Goal: Information Seeking & Learning: Check status

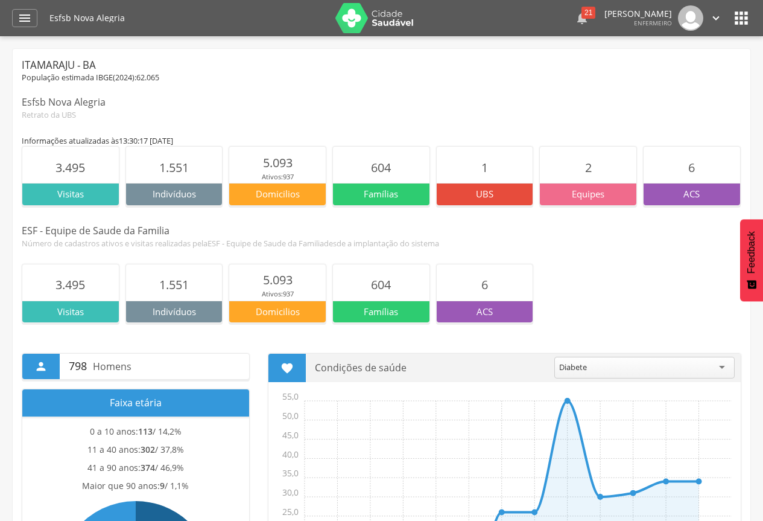
click at [582, 11] on div "21" at bounding box center [589, 13] width 14 height 12
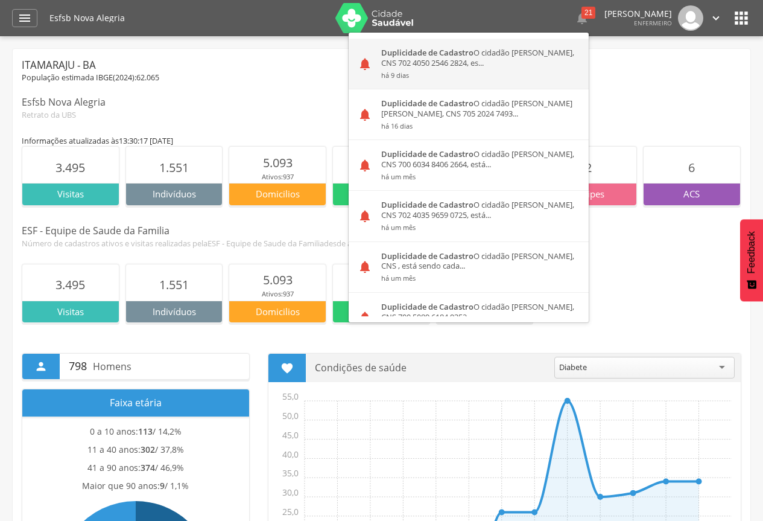
click at [507, 57] on div "Duplicidade de Cadastro O cidadão [PERSON_NAME], CNS 702 4050 2546 2824, es... …" at bounding box center [480, 64] width 217 height 50
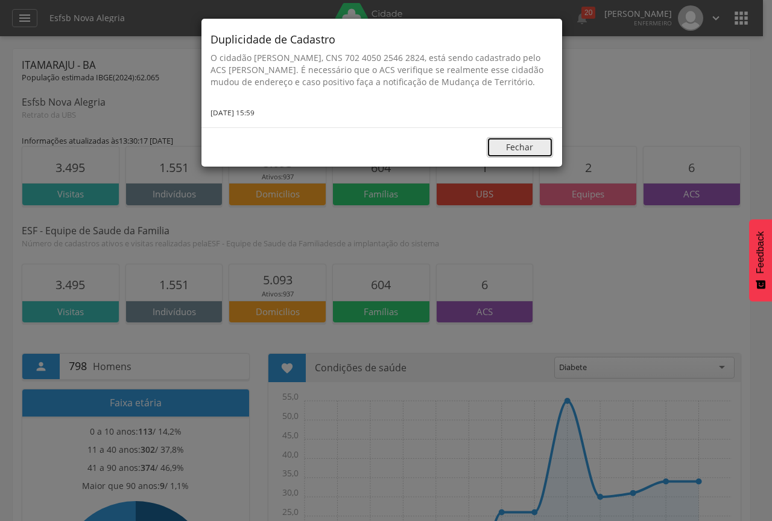
click at [517, 155] on button "Fechar" at bounding box center [520, 147] width 66 height 21
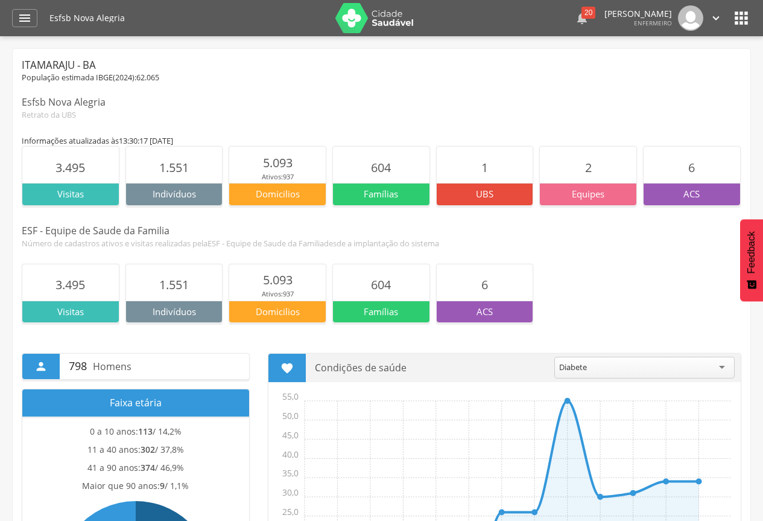
click at [582, 17] on div "20" at bounding box center [589, 13] width 14 height 12
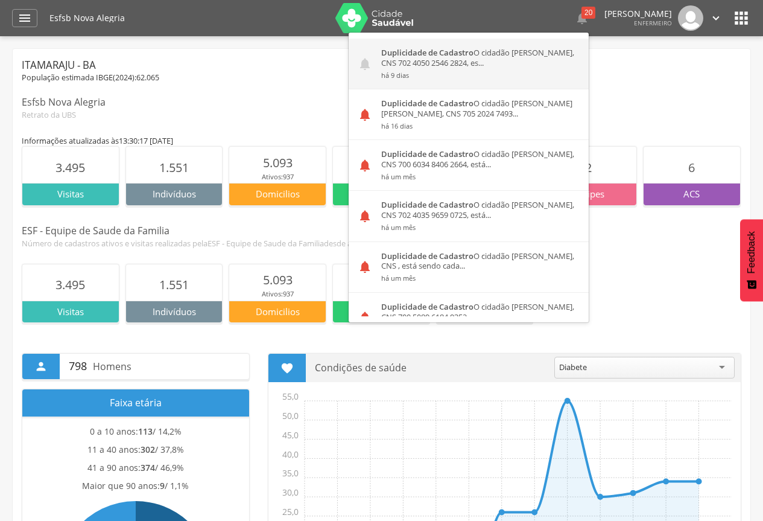
click at [485, 66] on div "Duplicidade de Cadastro O cidadão [PERSON_NAME], CNS 702 4050 2546 2824, es... …" at bounding box center [480, 64] width 217 height 50
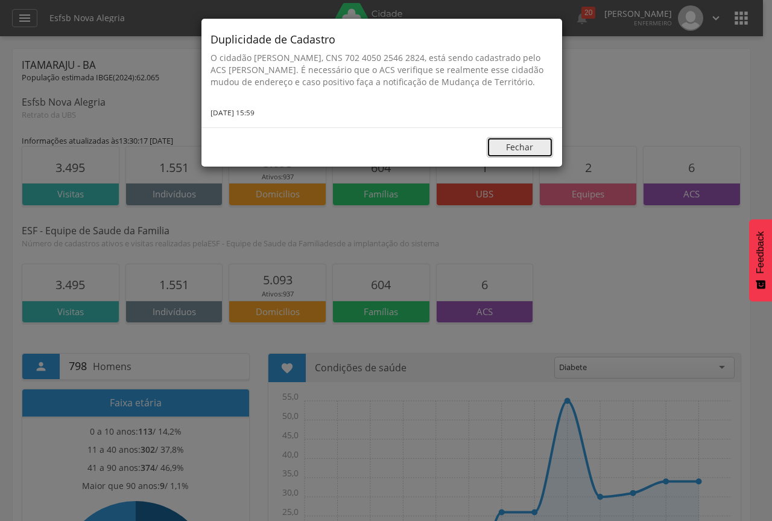
click at [527, 158] on button "Fechar" at bounding box center [520, 147] width 66 height 21
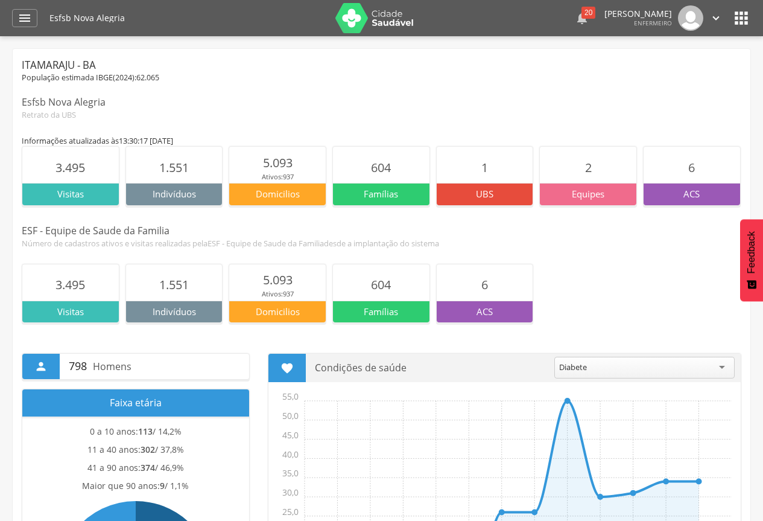
click at [582, 14] on div "20" at bounding box center [589, 13] width 14 height 12
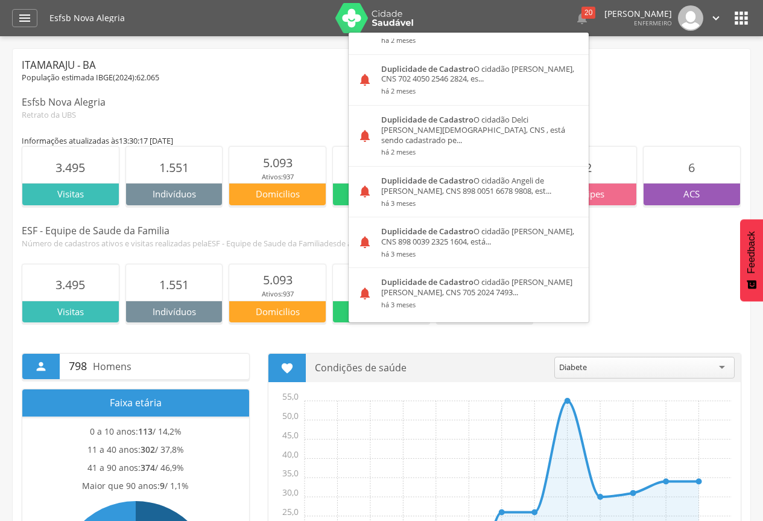
scroll to position [788, 0]
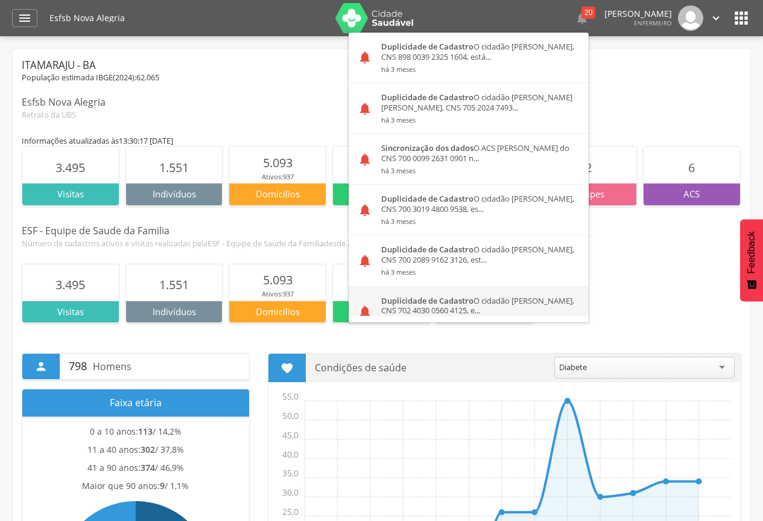
click at [478, 290] on div "Duplicidade de Cadastro O cidadão [PERSON_NAME], CNS 702 4030 0560 4125, e... h…" at bounding box center [480, 312] width 217 height 50
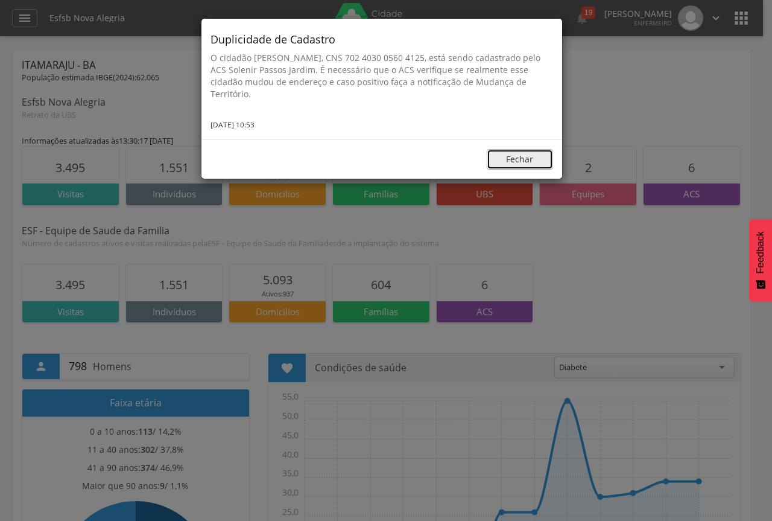
click at [515, 159] on button "Fechar" at bounding box center [520, 159] width 66 height 21
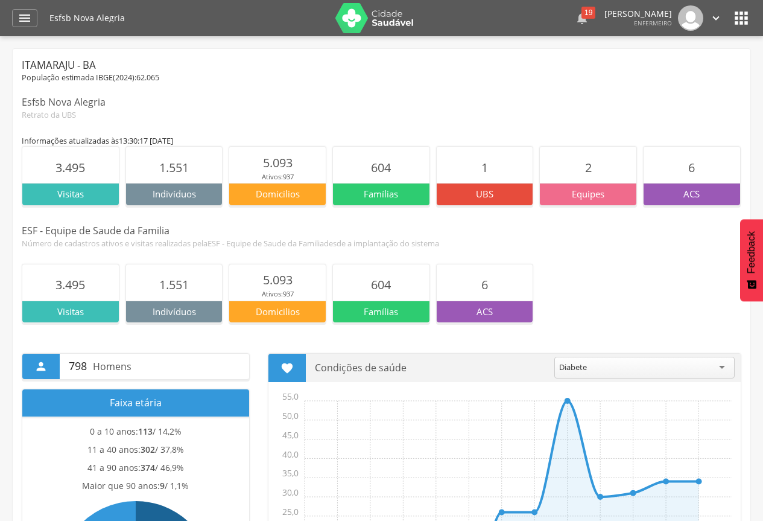
click at [582, 7] on div "19" at bounding box center [589, 13] width 14 height 12
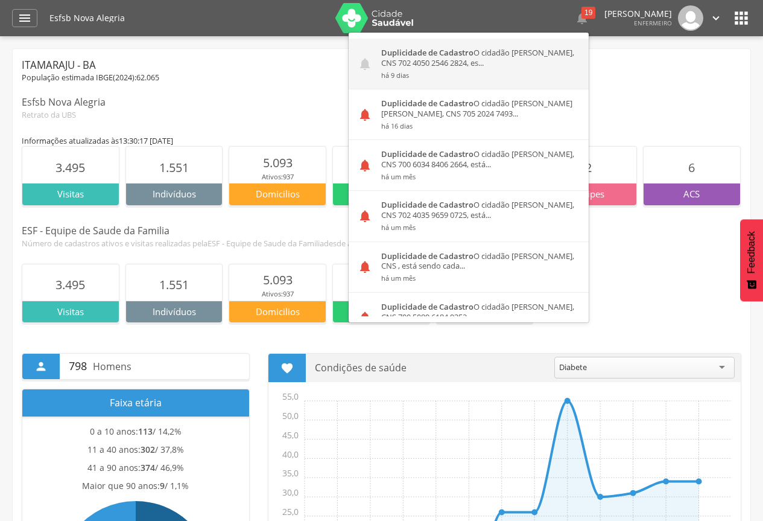
click at [514, 66] on div "Duplicidade de Cadastro O cidadão [PERSON_NAME], CNS 702 4050 2546 2824, es... …" at bounding box center [480, 64] width 217 height 50
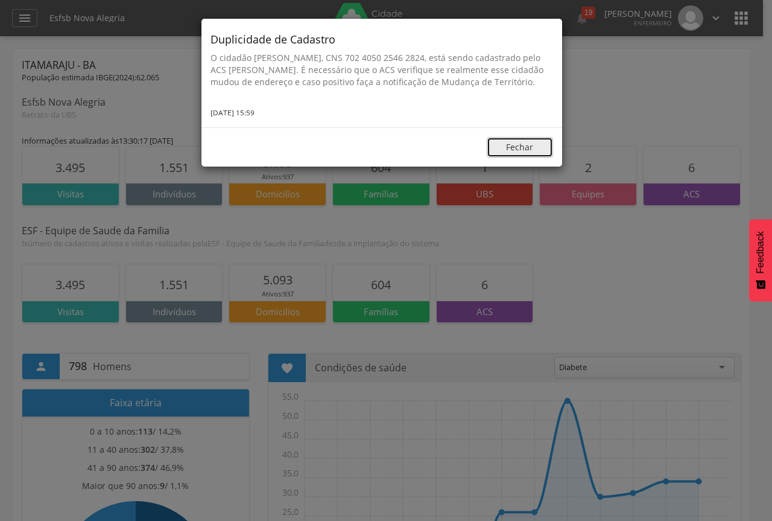
click at [527, 158] on button "Fechar" at bounding box center [520, 147] width 66 height 21
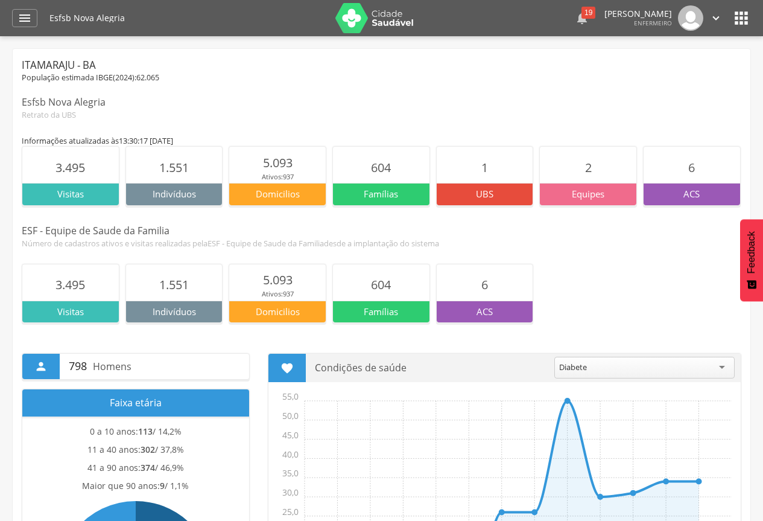
click at [582, 17] on div "19" at bounding box center [589, 13] width 14 height 12
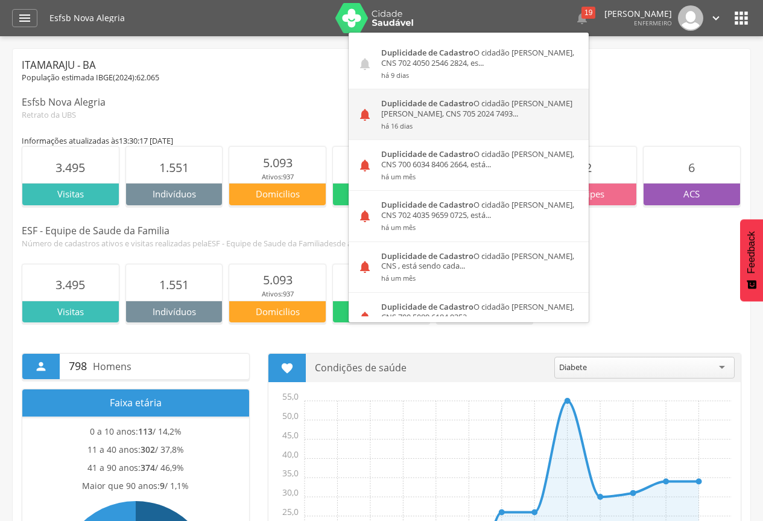
click at [488, 105] on div "Duplicidade de Cadastro O cidadão [PERSON_NAME] [PERSON_NAME], CNS 705 2024 749…" at bounding box center [480, 114] width 217 height 50
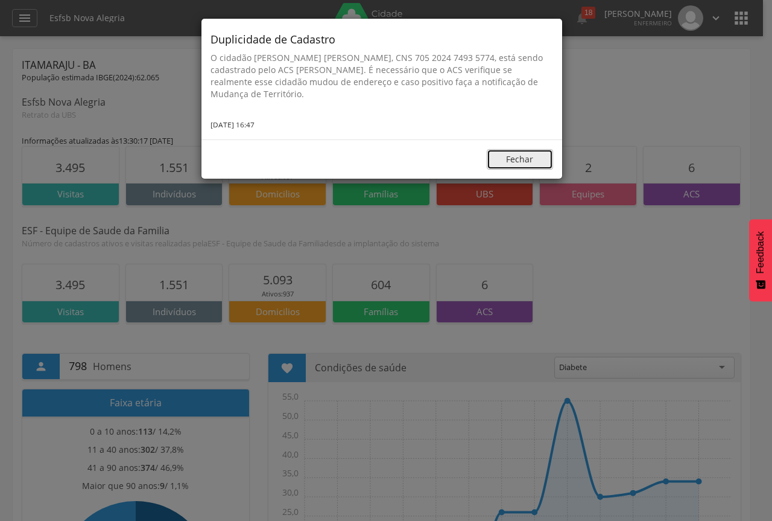
click at [521, 159] on button "Fechar" at bounding box center [520, 159] width 66 height 21
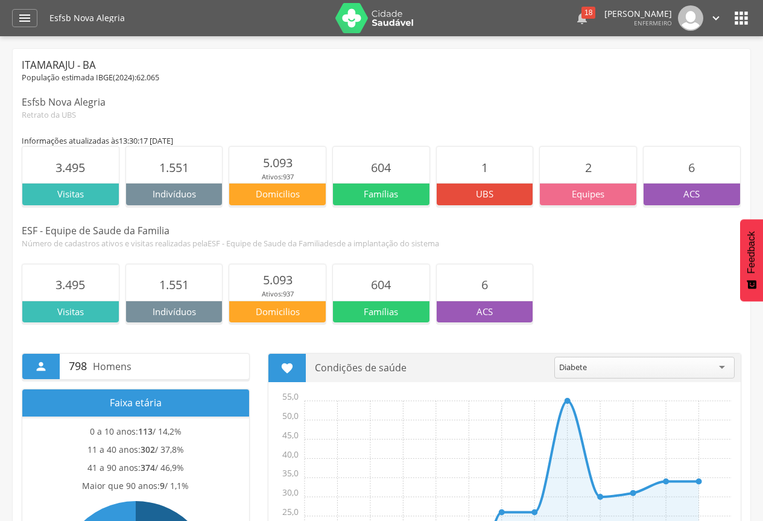
click at [575, 19] on icon "" at bounding box center [582, 18] width 14 height 14
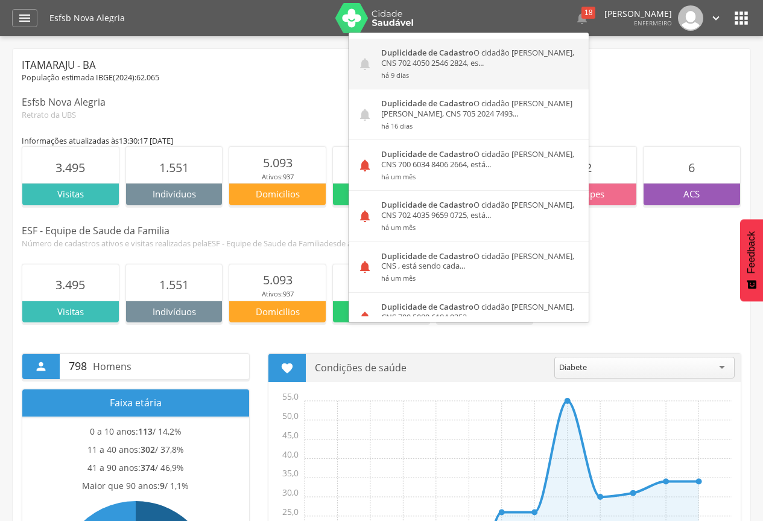
click at [490, 62] on div "Duplicidade de Cadastro O cidadão [PERSON_NAME], CNS 702 4050 2546 2824, es... …" at bounding box center [480, 64] width 217 height 50
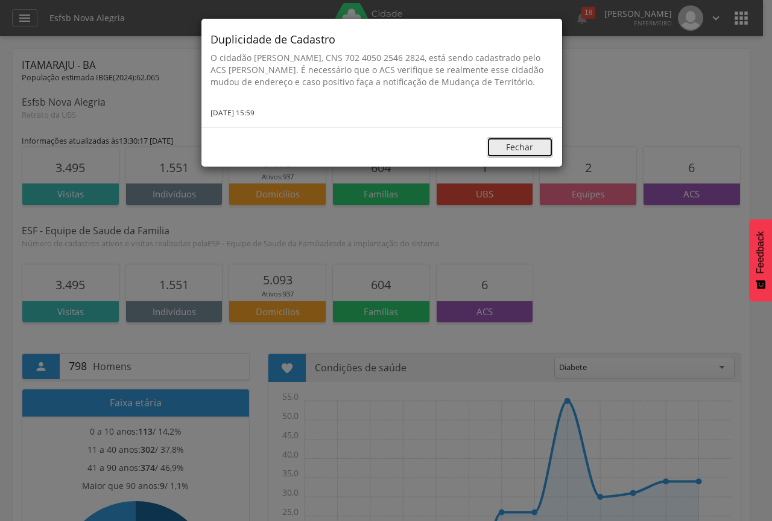
click at [516, 158] on button "Fechar" at bounding box center [520, 147] width 66 height 21
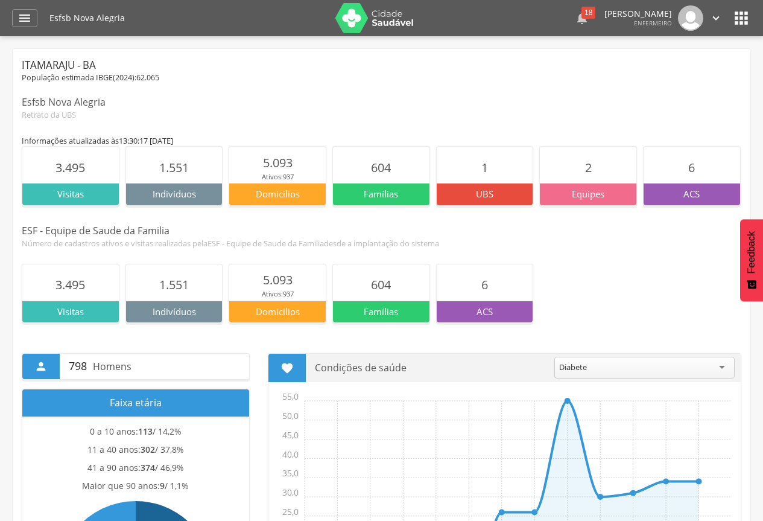
click at [582, 10] on div "18" at bounding box center [589, 13] width 14 height 12
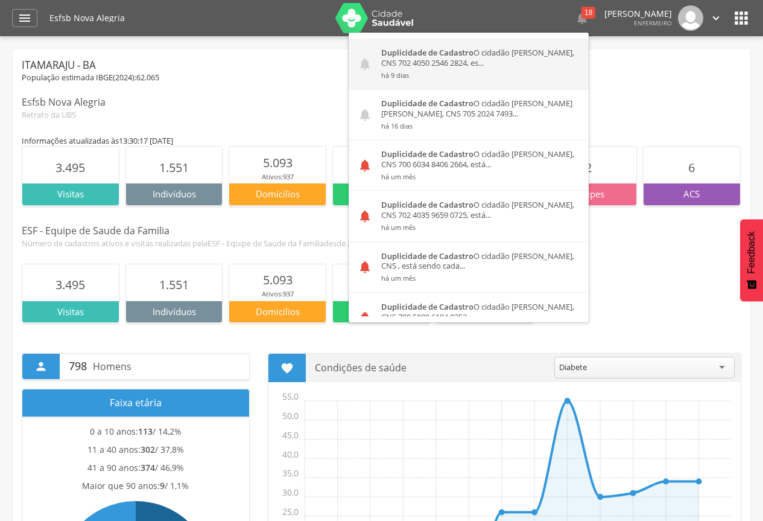
click at [516, 65] on div "Duplicidade de Cadastro O cidadão [PERSON_NAME], CNS 702 4050 2546 2824, es... …" at bounding box center [480, 64] width 217 height 50
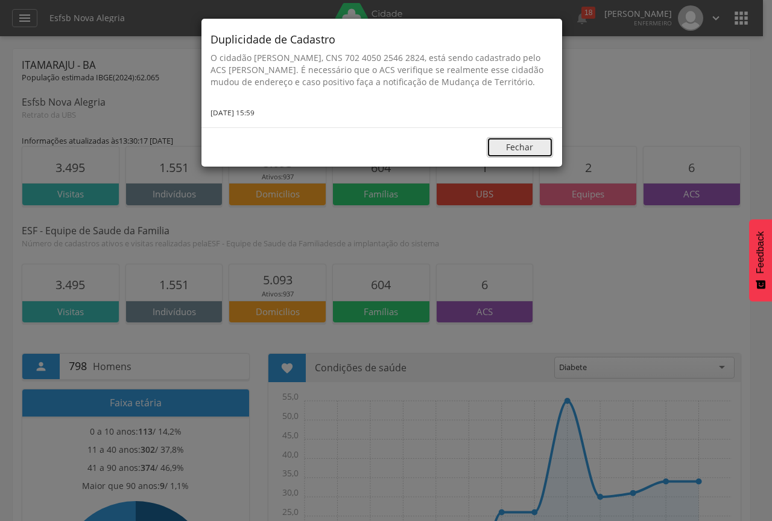
click at [530, 156] on button "Fechar" at bounding box center [520, 147] width 66 height 21
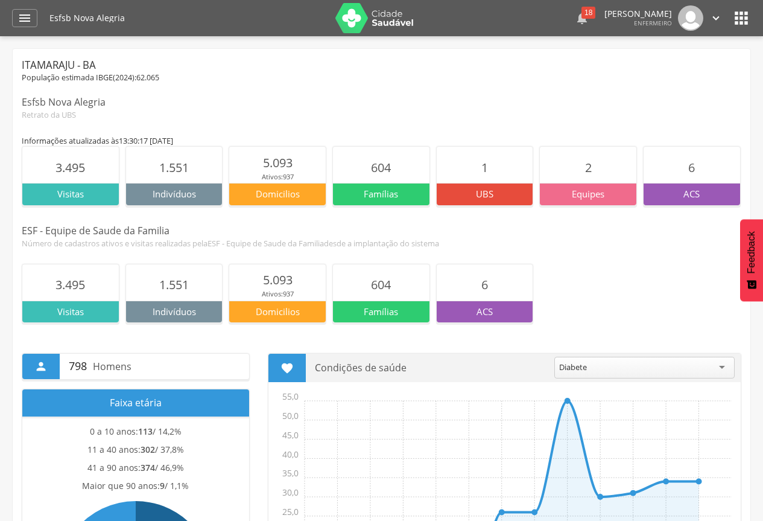
click at [575, 23] on icon "" at bounding box center [582, 18] width 14 height 14
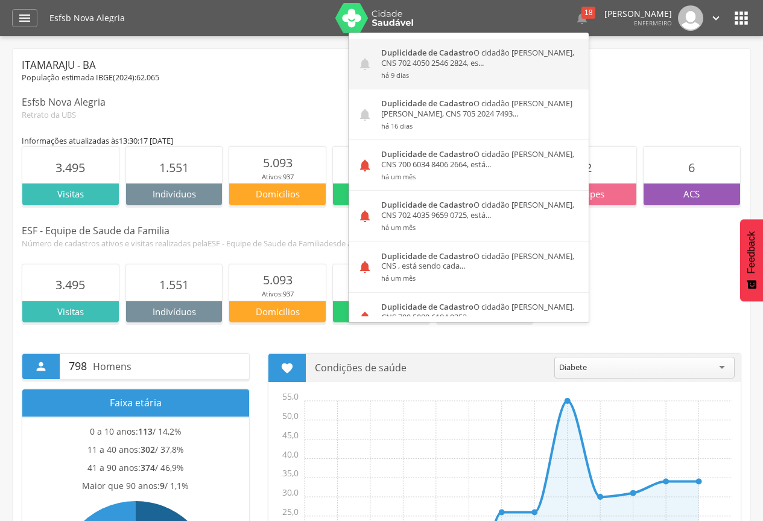
click at [473, 69] on div "Duplicidade de Cadastro O cidadão [PERSON_NAME], CNS 702 4050 2546 2824, es... …" at bounding box center [480, 64] width 217 height 50
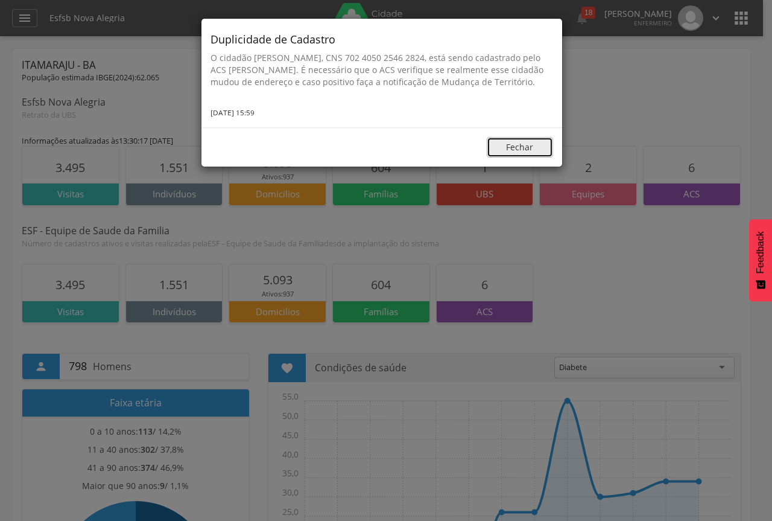
click at [511, 158] on button "Fechar" at bounding box center [520, 147] width 66 height 21
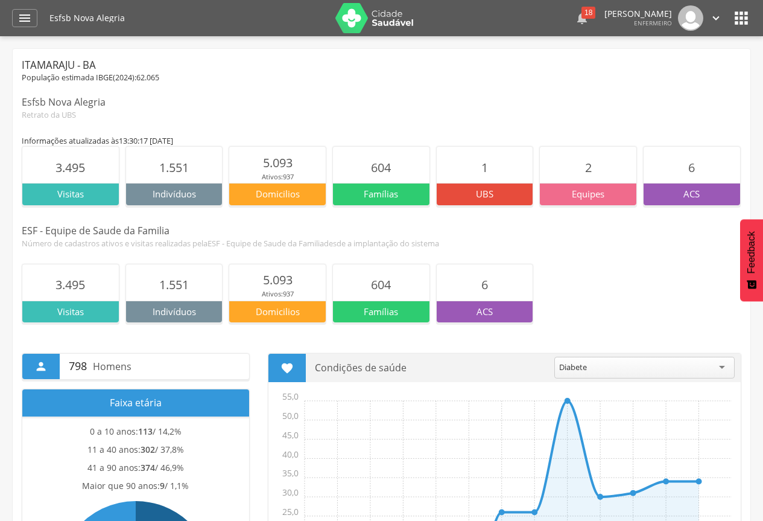
click at [582, 16] on div "18" at bounding box center [589, 13] width 14 height 12
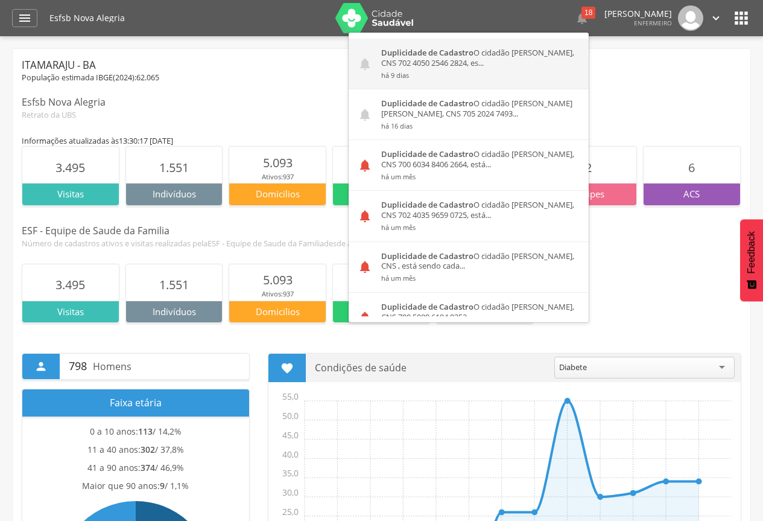
click at [521, 76] on small "há 9 dias" at bounding box center [480, 75] width 199 height 8
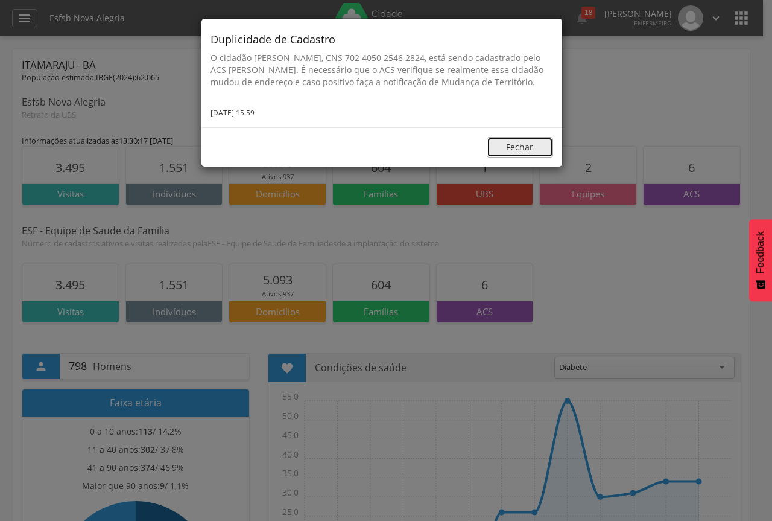
click at [516, 157] on button "Fechar" at bounding box center [520, 147] width 66 height 21
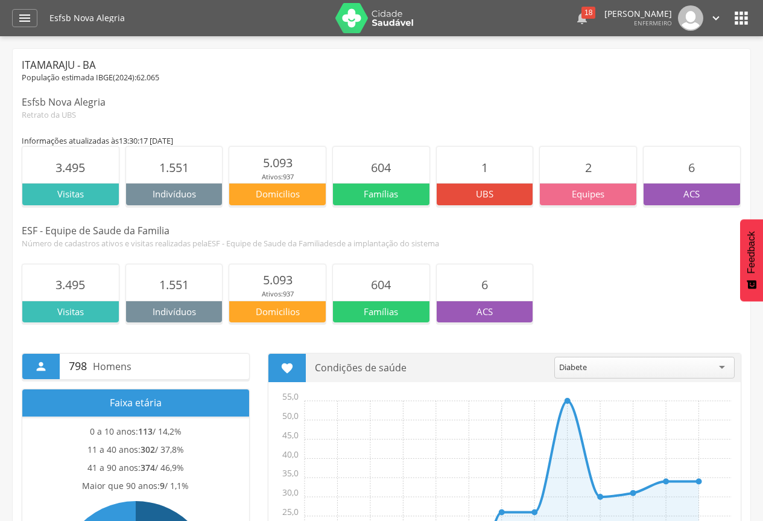
click at [575, 22] on icon "" at bounding box center [582, 18] width 14 height 14
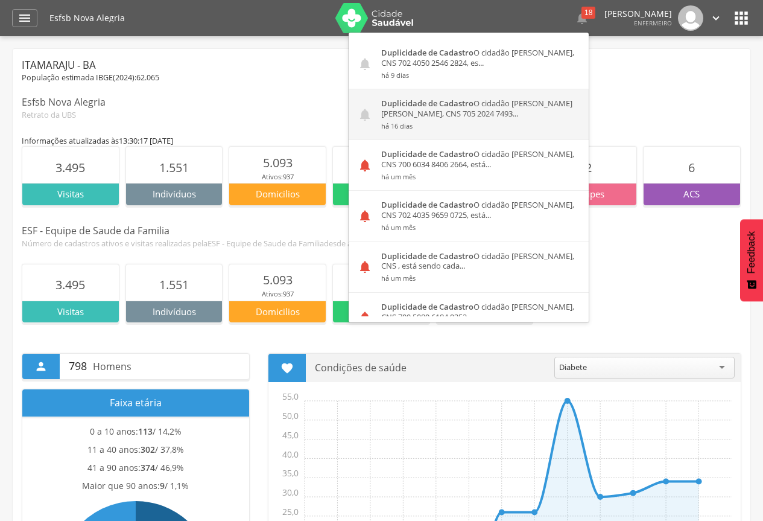
click at [506, 104] on div "Duplicidade de Cadastro O cidadão [PERSON_NAME] [PERSON_NAME], CNS 705 2024 749…" at bounding box center [480, 114] width 217 height 50
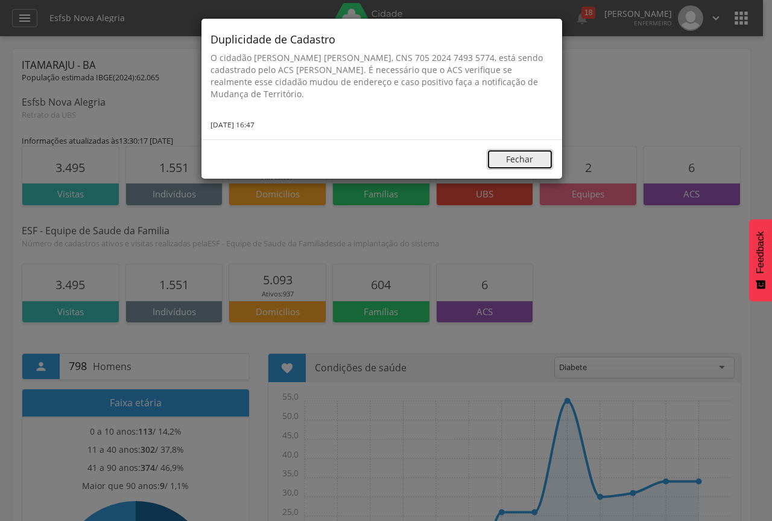
click at [514, 165] on button "Fechar" at bounding box center [520, 159] width 66 height 21
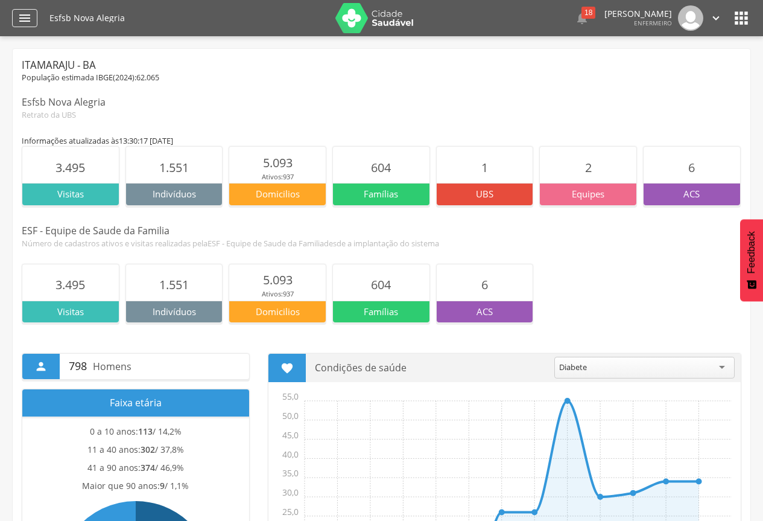
click at [21, 18] on icon "" at bounding box center [25, 18] width 14 height 14
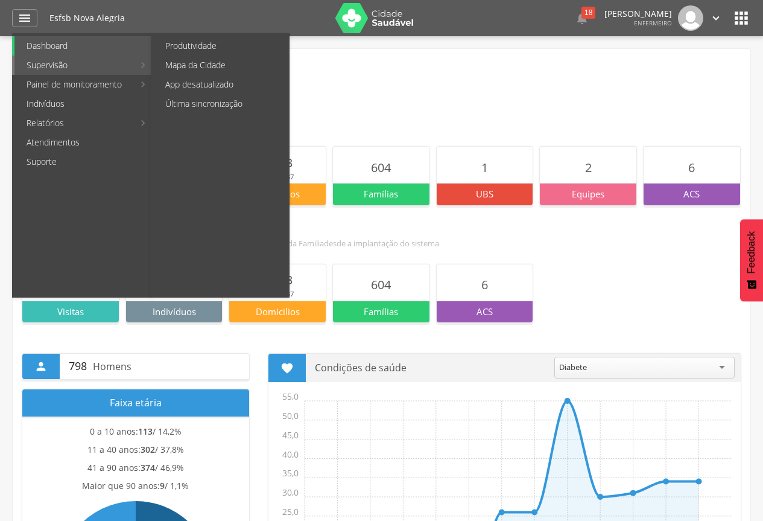
click at [141, 67] on li "Supervisão Produtividade Mapa da Cidade App desatualizado Última sincronização" at bounding box center [82, 65] width 140 height 19
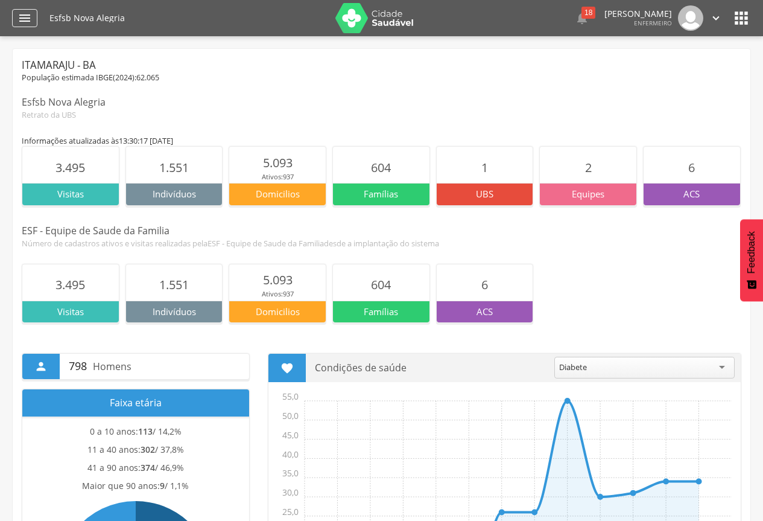
click at [28, 18] on icon "" at bounding box center [25, 18] width 14 height 14
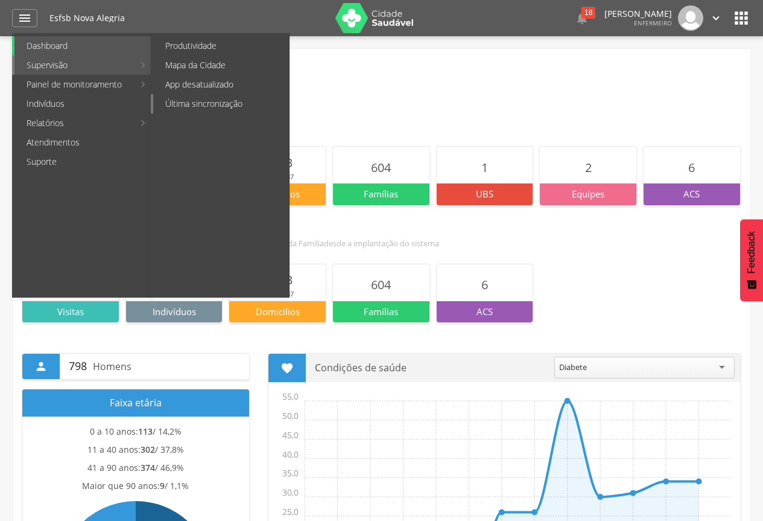
click at [185, 103] on link "Última sincronização" at bounding box center [221, 103] width 136 height 19
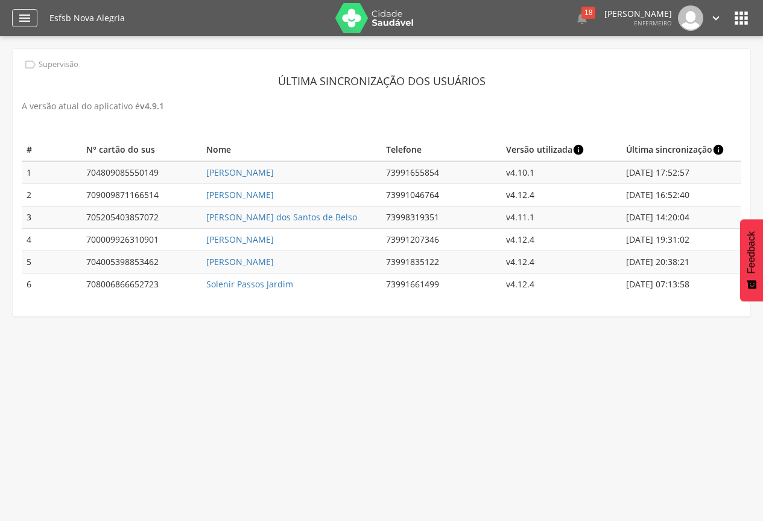
click at [16, 17] on div "" at bounding box center [24, 18] width 25 height 18
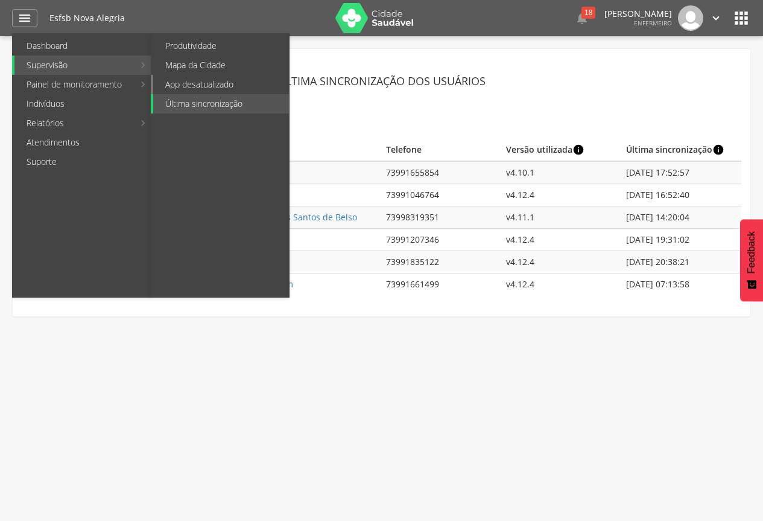
click at [221, 84] on link "App desatualizado" at bounding box center [221, 84] width 136 height 19
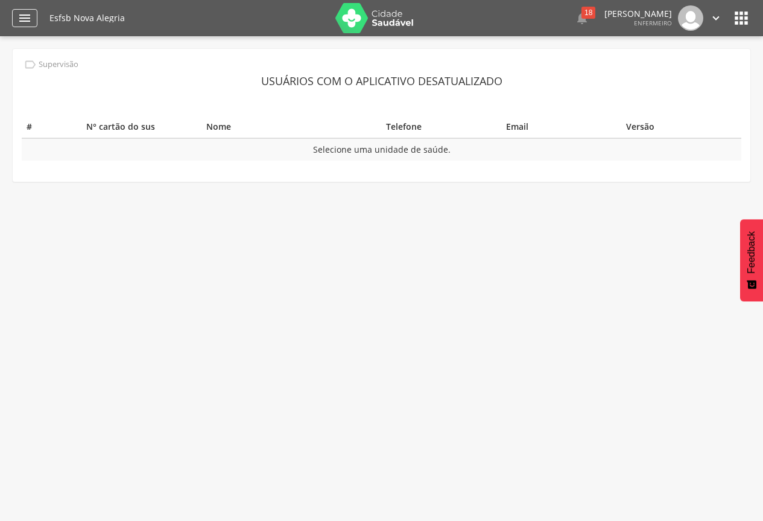
click at [20, 17] on icon "" at bounding box center [25, 18] width 14 height 14
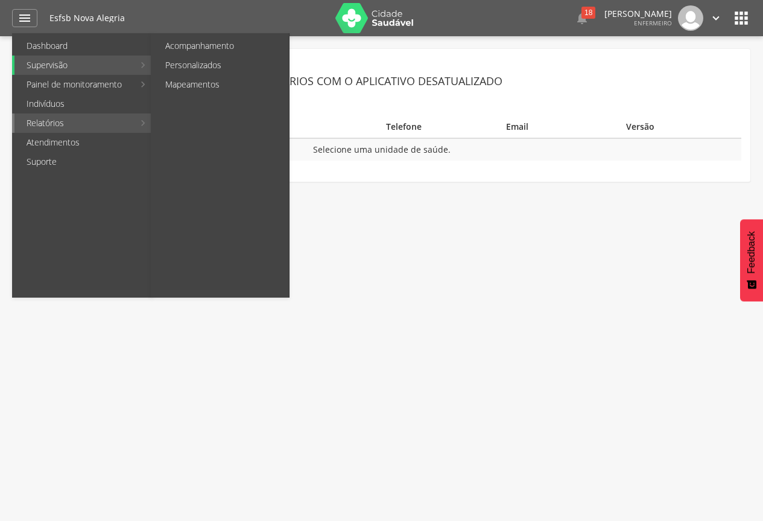
click at [144, 122] on li "Relatórios Acompanhamento Personalizados Mapeamentos" at bounding box center [82, 122] width 140 height 19
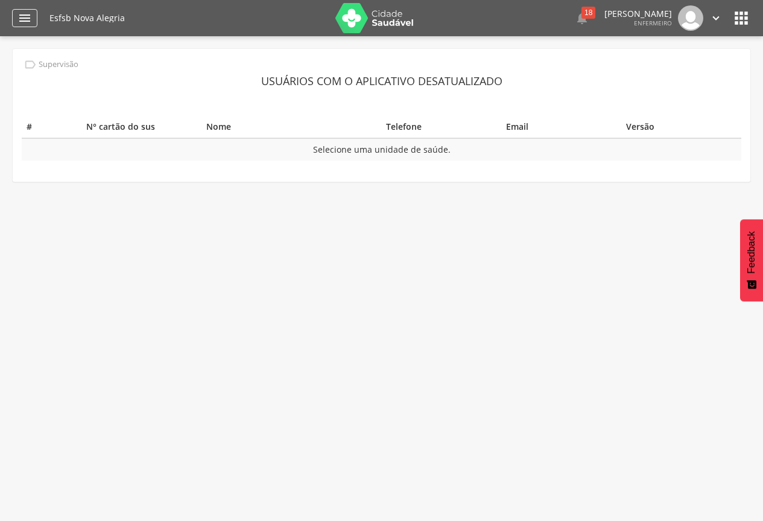
click at [23, 22] on icon "" at bounding box center [25, 18] width 14 height 14
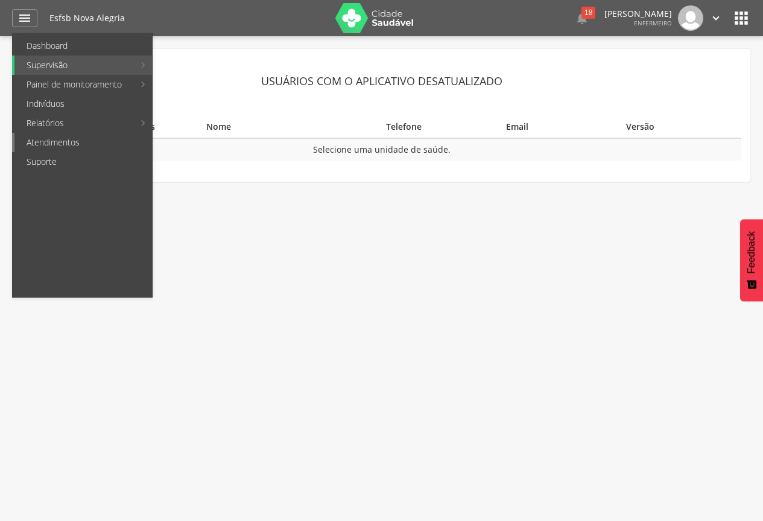
click at [54, 142] on link "Atendimentos" at bounding box center [83, 142] width 138 height 19
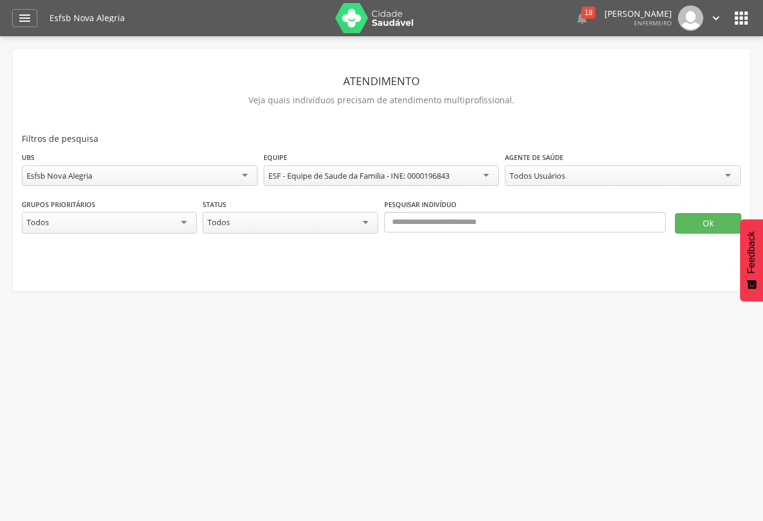
click at [184, 218] on div "Todos" at bounding box center [109, 223] width 175 height 22
click at [688, 220] on button "Ok" at bounding box center [708, 223] width 66 height 21
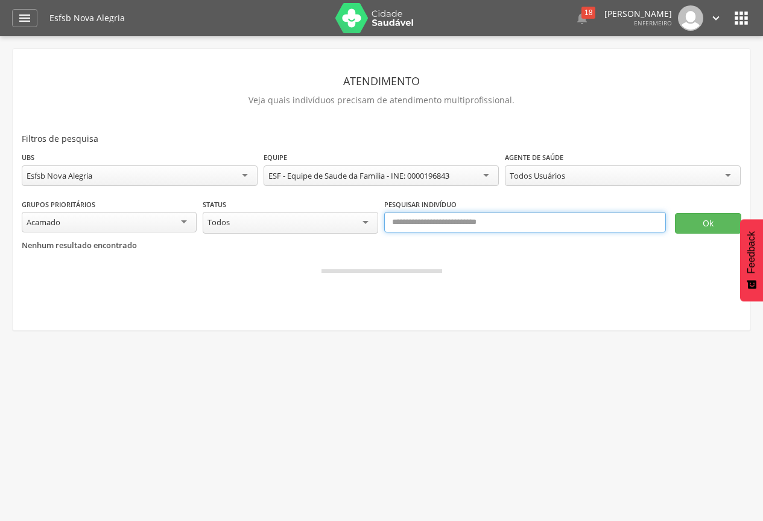
click at [445, 224] on input "text" at bounding box center [525, 222] width 282 height 21
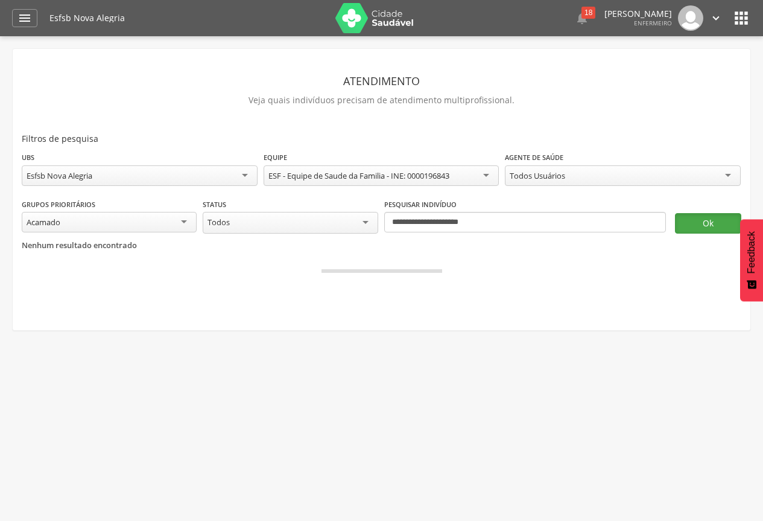
click at [695, 229] on button "Ok" at bounding box center [708, 223] width 66 height 21
click at [737, 170] on div "Todos Usuários" at bounding box center [623, 175] width 236 height 21
click at [716, 219] on button "Ok" at bounding box center [708, 223] width 66 height 21
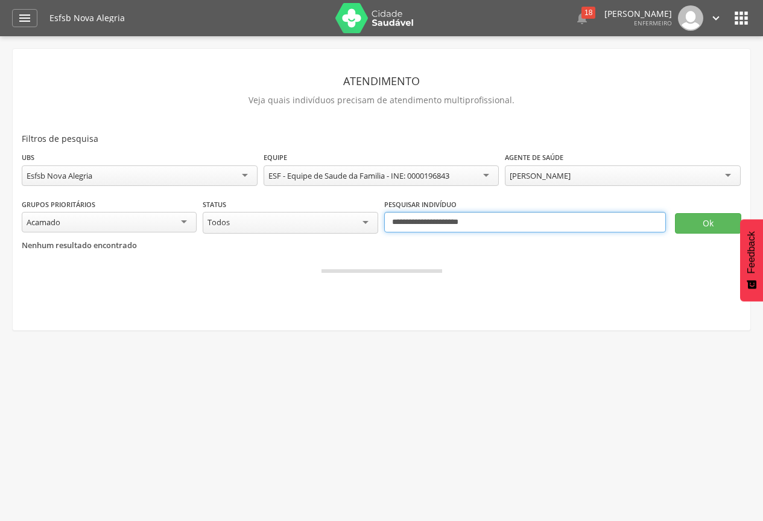
click at [521, 217] on input "**********" at bounding box center [525, 222] width 282 height 21
click at [675, 213] on button "Ok" at bounding box center [708, 223] width 66 height 21
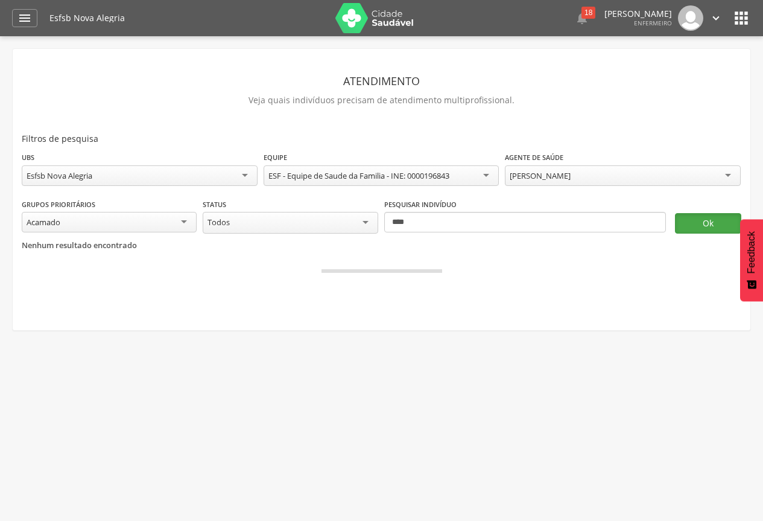
click at [718, 218] on button "Ok" at bounding box center [708, 223] width 66 height 21
click at [177, 221] on div "Acamado" at bounding box center [109, 222] width 175 height 21
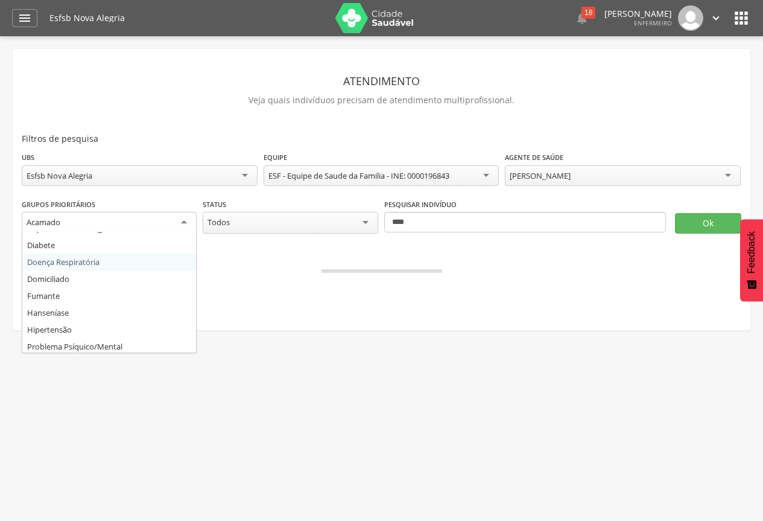
scroll to position [116, 0]
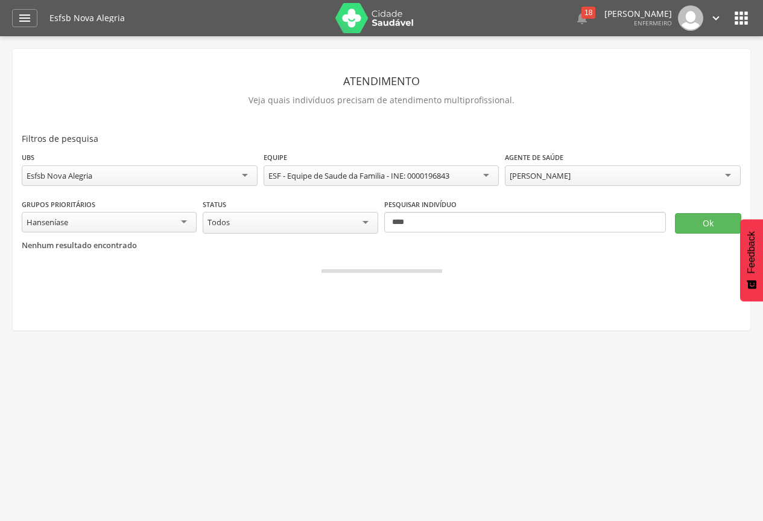
click at [731, 174] on div "[PERSON_NAME]" at bounding box center [623, 175] width 236 height 21
click at [726, 349] on div " Supervisão  Distritos  Ubs Coordenador: - [GEOGRAPHIC_DATA] / BA Intervalo …" at bounding box center [381, 296] width 763 height 521
click at [710, 214] on button "Ok" at bounding box center [708, 223] width 66 height 21
click at [425, 217] on input "***" at bounding box center [525, 222] width 282 height 21
type input "*"
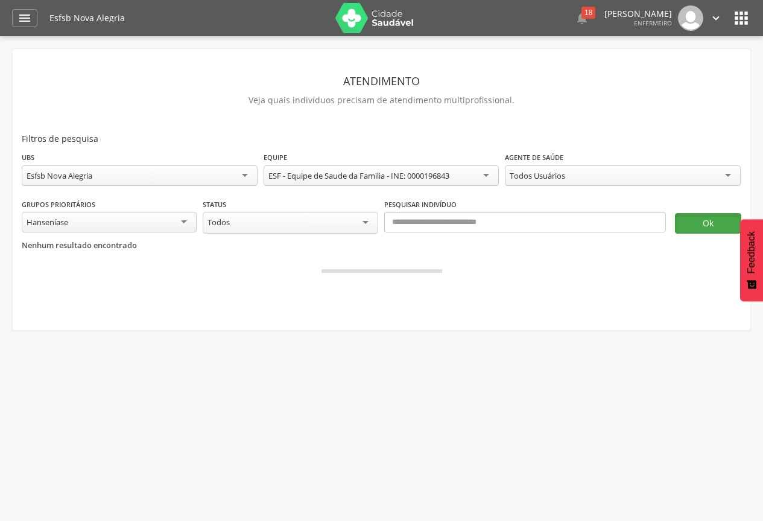
click at [720, 224] on button "Ok" at bounding box center [708, 223] width 66 height 21
click at [30, 17] on icon "" at bounding box center [25, 18] width 14 height 14
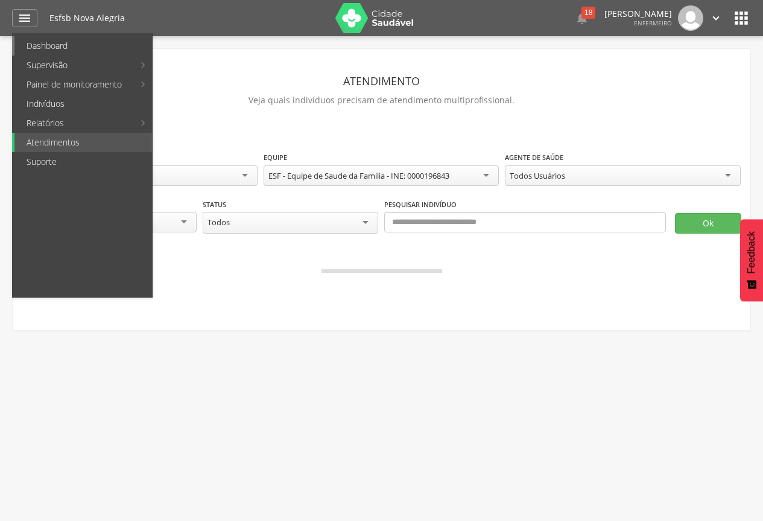
click at [68, 45] on link "Dashboard" at bounding box center [83, 45] width 138 height 19
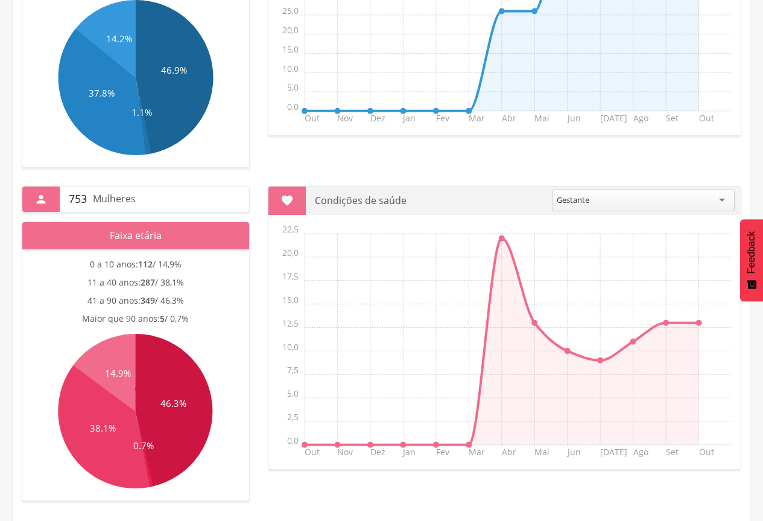
scroll to position [503, 0]
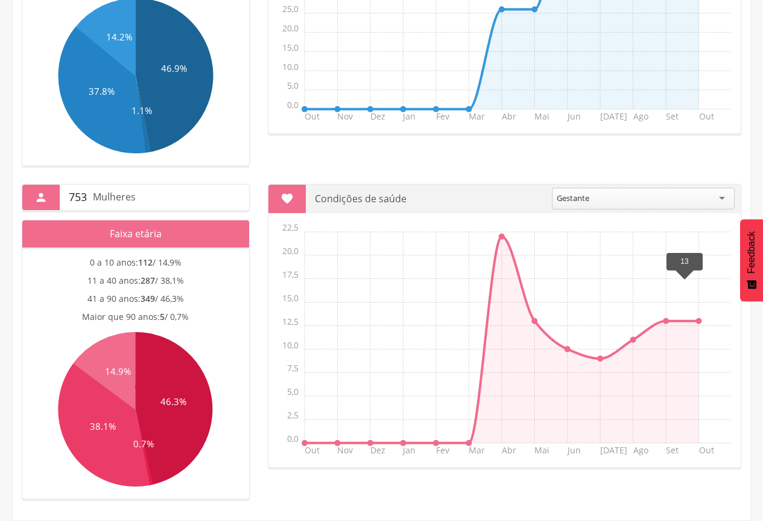
click at [699, 320] on line at bounding box center [699, 320] width 0 height 0
click at [730, 194] on div "Gestante" at bounding box center [643, 199] width 183 height 22
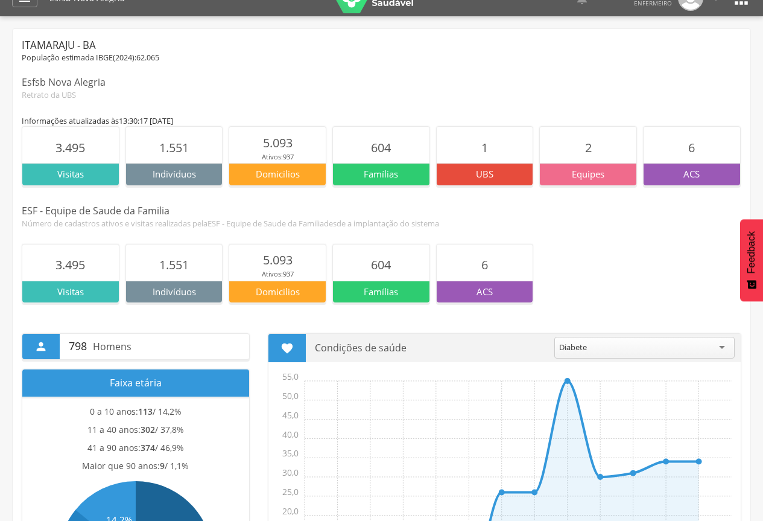
scroll to position [0, 0]
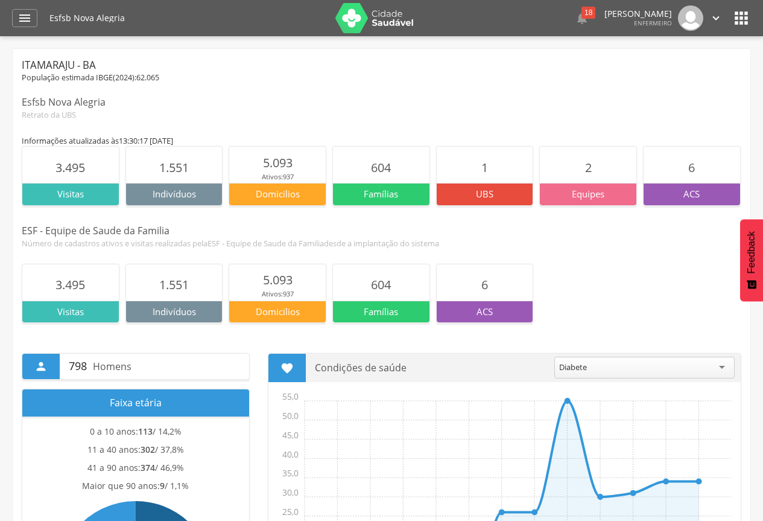
click at [748, 20] on icon "" at bounding box center [741, 17] width 19 height 19
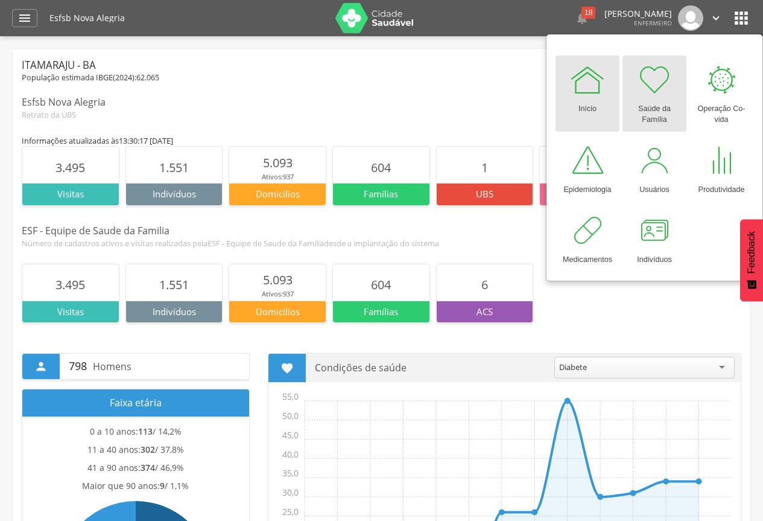
click at [652, 91] on div at bounding box center [655, 80] width 36 height 36
